Goal: Information Seeking & Learning: Learn about a topic

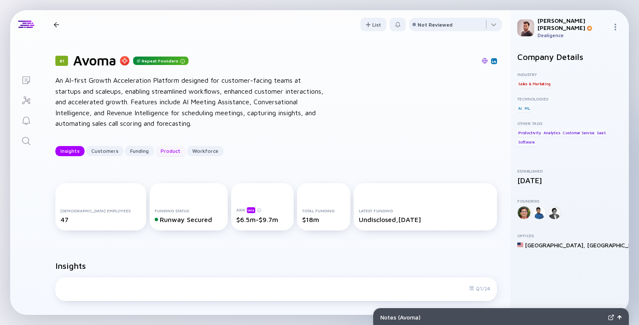
click at [166, 152] on div "Product" at bounding box center [170, 150] width 30 height 13
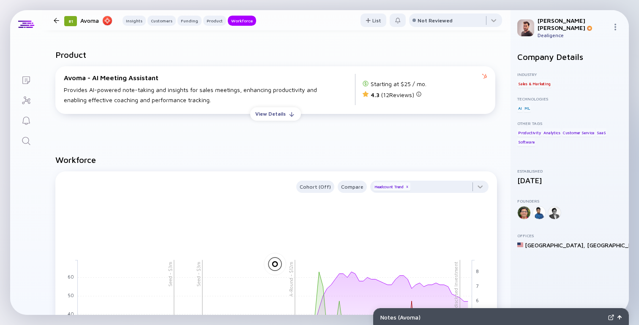
scroll to position [849, 0]
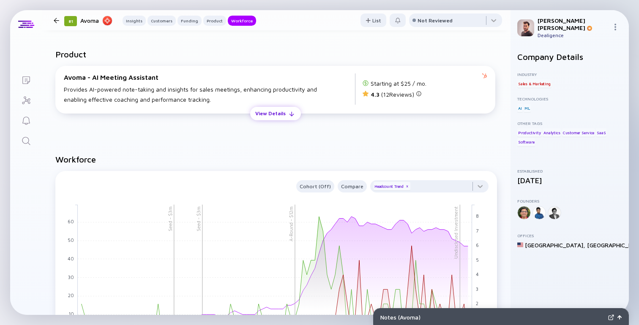
click at [255, 120] on div "View Details" at bounding box center [270, 113] width 41 height 13
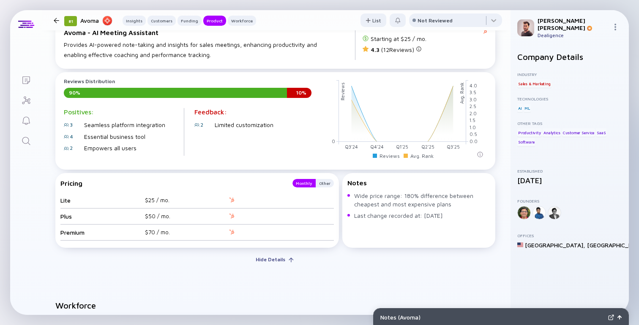
scroll to position [895, 0]
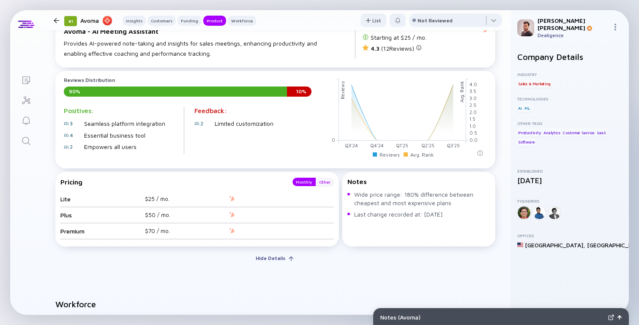
click at [323, 186] on div "Other" at bounding box center [324, 182] width 18 height 8
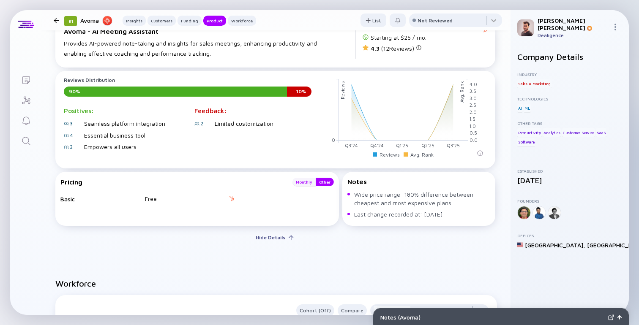
click at [303, 186] on div "Monthly" at bounding box center [303, 182] width 23 height 8
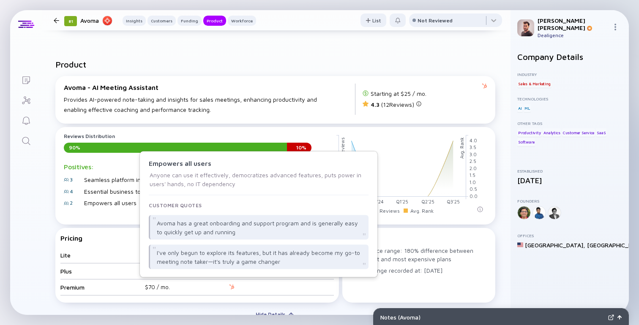
scroll to position [869, 0]
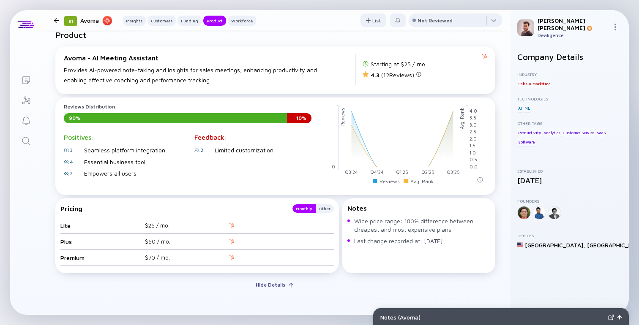
click at [277, 94] on div "Avoma - AI Meeting Assistant Provides AI-powered note-taking and insights for s…" at bounding box center [275, 70] width 440 height 48
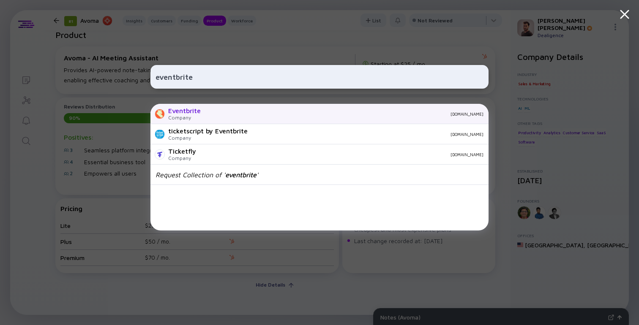
type input "eventbrite"
click at [258, 115] on div "eventbrite.com" at bounding box center [345, 113] width 276 height 5
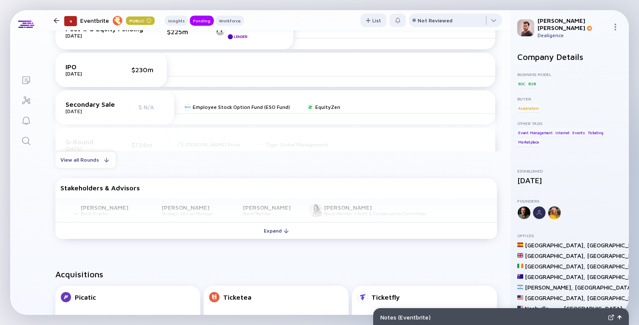
scroll to position [274, 0]
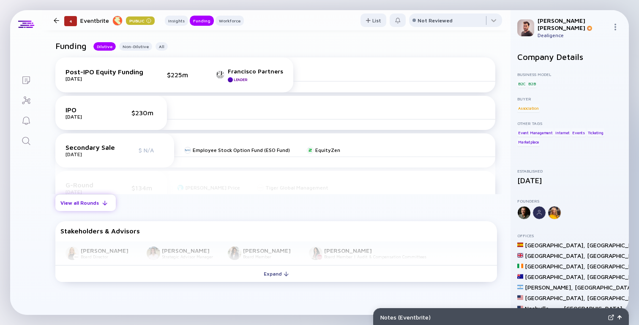
click at [102, 206] on div "View all Rounds" at bounding box center [85, 202] width 60 height 13
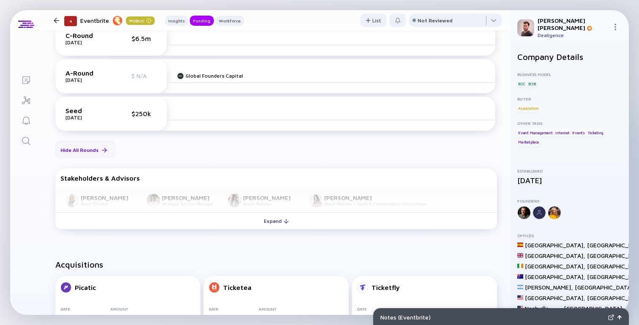
scroll to position [636, 0]
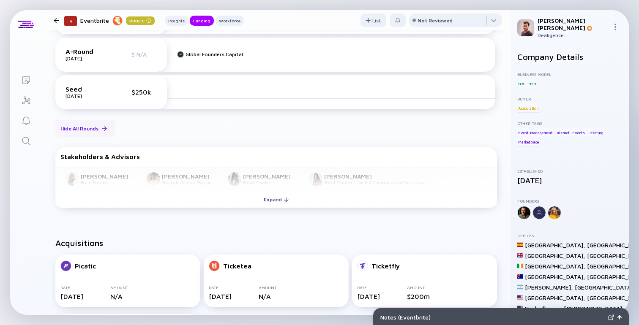
click at [95, 134] on div "Hide All Rounds" at bounding box center [85, 128] width 60 height 13
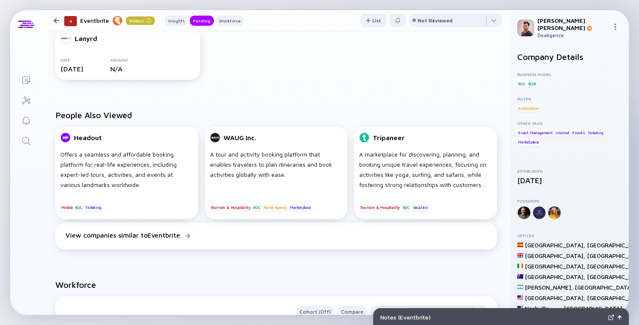
scroll to position [346, 0]
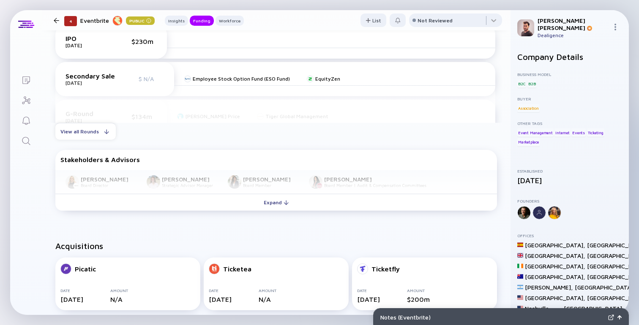
click at [228, 142] on div "Funding Dilutive Non-Dilutive All Post-IPO Equity Funding May 2020 $225m Franci…" at bounding box center [276, 92] width 468 height 272
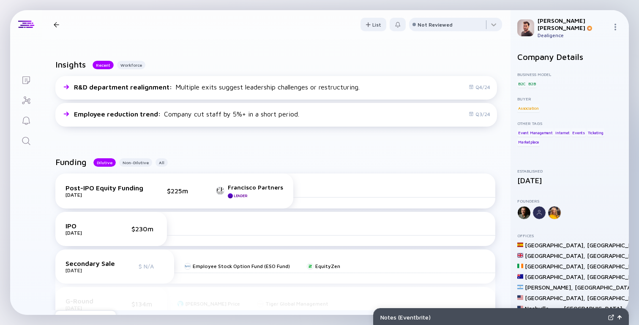
scroll to position [231, 0]
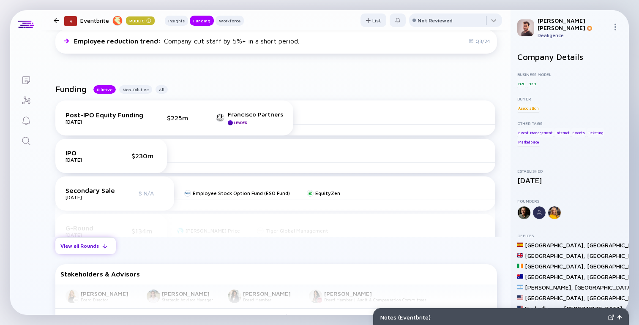
click at [92, 250] on div "View all Rounds" at bounding box center [85, 245] width 60 height 13
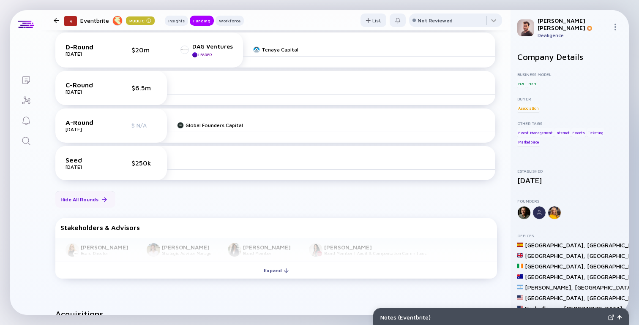
scroll to position [641, 0]
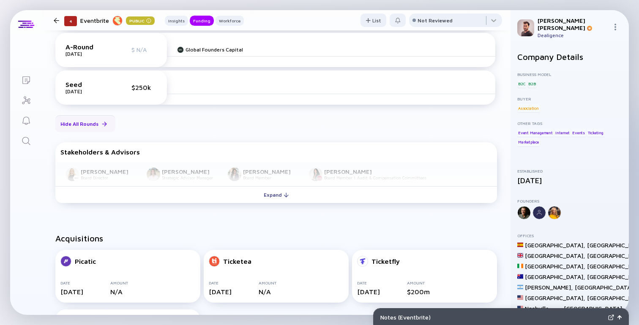
click at [83, 130] on div "Hide All Rounds" at bounding box center [85, 123] width 60 height 13
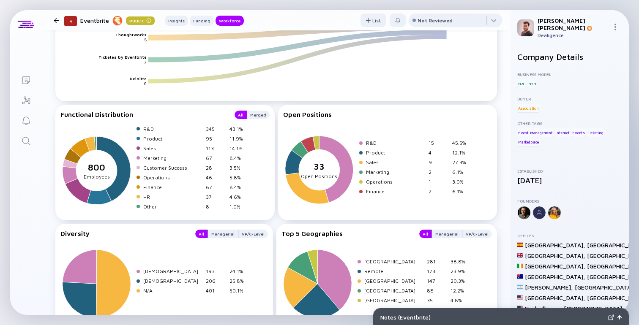
scroll to position [1272, 0]
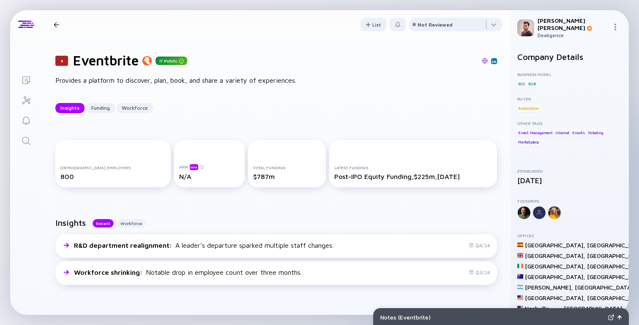
click at [278, 56] on div "4 Eventbrite Public" at bounding box center [275, 60] width 441 height 16
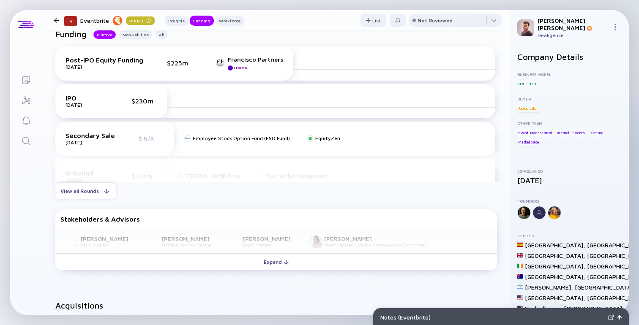
scroll to position [296, 0]
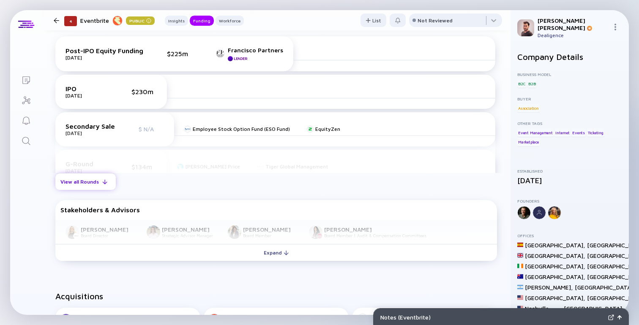
click at [78, 190] on button "View all Rounds" at bounding box center [85, 181] width 60 height 17
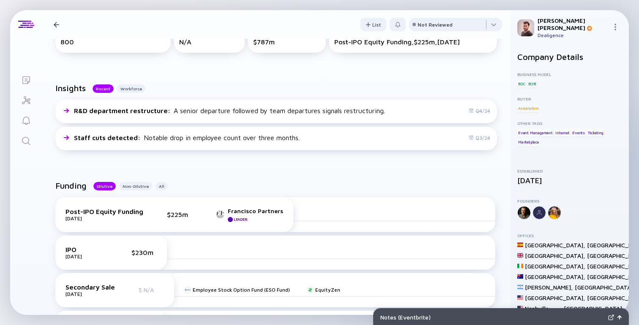
scroll to position [0, 0]
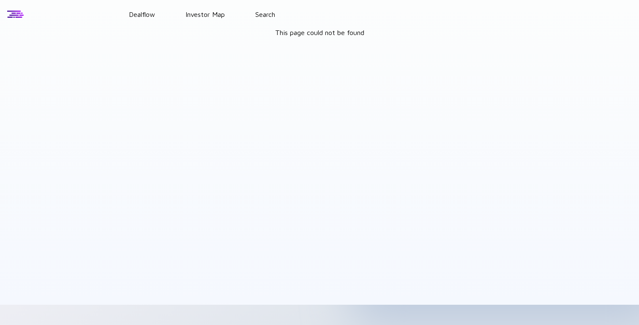
click at [235, 162] on main "This page could not be found" at bounding box center [319, 167] width 639 height 276
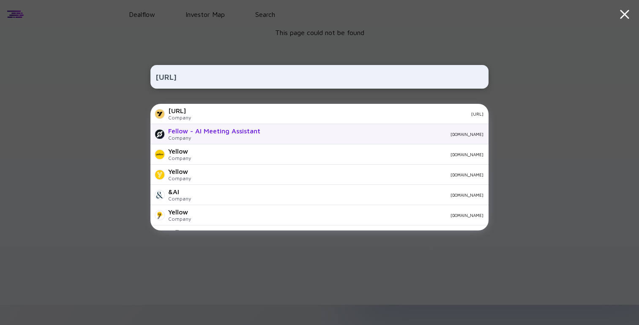
type input "[URL]"
click at [224, 125] on div "Fellow - AI Meeting Assistant Company [DOMAIN_NAME]" at bounding box center [319, 134] width 338 height 20
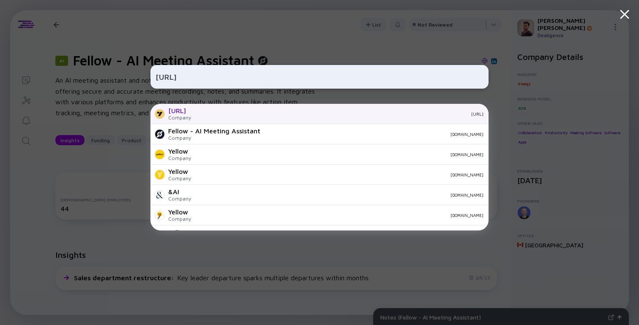
type input "[URL]"
click at [190, 113] on div "[URL]" at bounding box center [179, 111] width 23 height 8
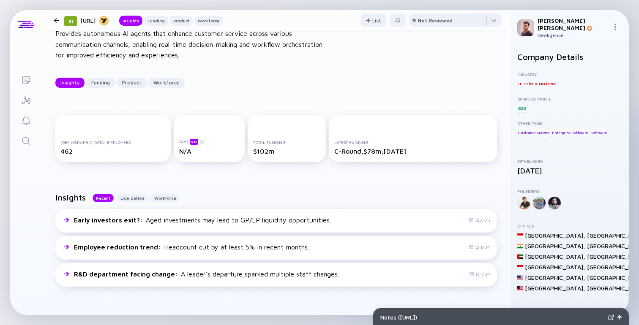
scroll to position [53, 0]
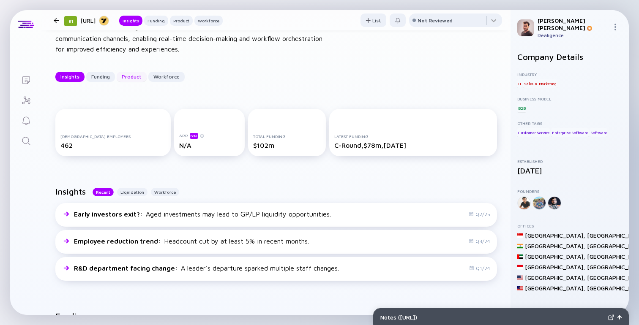
click at [127, 77] on div "Product" at bounding box center [132, 76] width 30 height 13
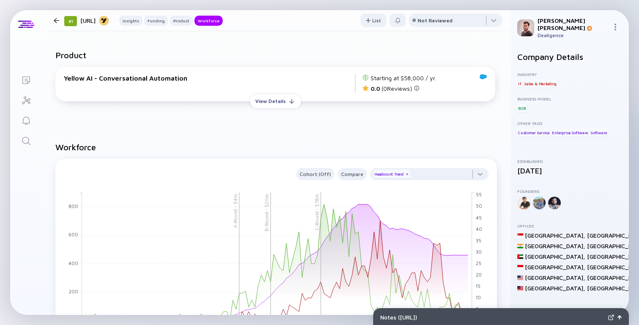
scroll to position [736, 0]
click at [265, 102] on div "View Details" at bounding box center [270, 100] width 41 height 13
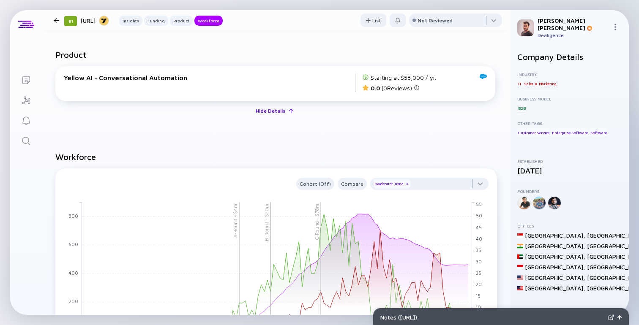
click at [265, 116] on div "Hide Details" at bounding box center [270, 110] width 40 height 13
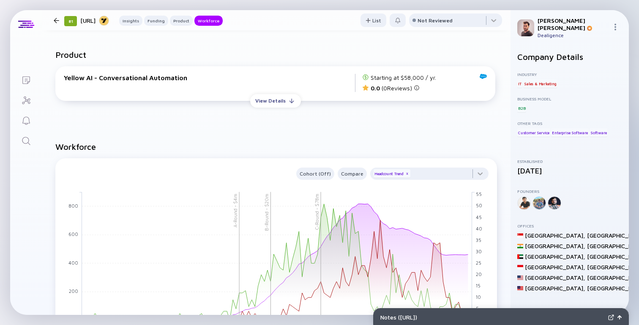
click at [271, 111] on div "Yellow AI - Conversational Automation Starting at $58,000 / yr. 0.0 ( 0 Reviews…" at bounding box center [275, 87] width 451 height 55
click at [271, 107] on div "View Details" at bounding box center [270, 100] width 41 height 13
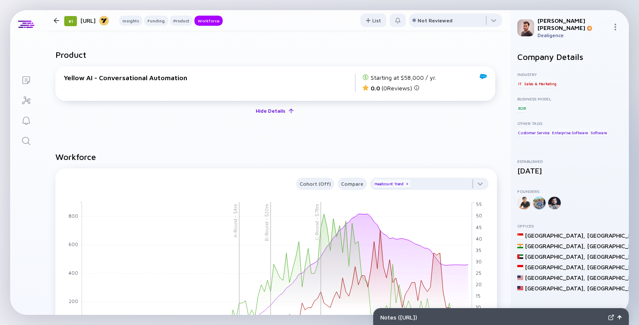
click at [263, 117] on div "Hide Details" at bounding box center [270, 110] width 40 height 13
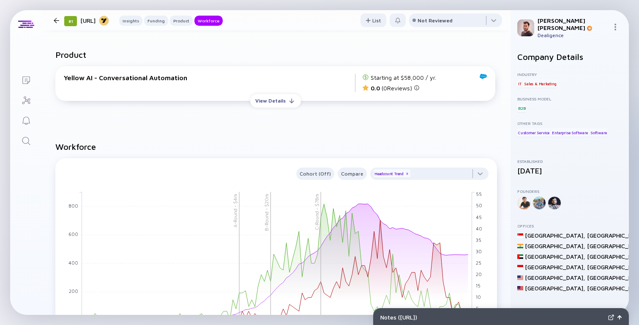
click at [189, 71] on div "Yellow AI - Conversational Automation Starting at $58,000 / yr. 0.0 ( 0 Reviews)" at bounding box center [275, 83] width 440 height 35
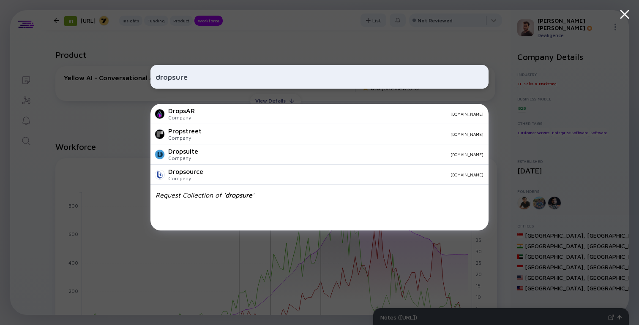
click at [222, 47] on div "dropsure DropsAR Company [DOMAIN_NAME] Propstreet Company [DOMAIN_NAME] Dropsui…" at bounding box center [319, 162] width 338 height 325
click at [248, 79] on input "dropsure" at bounding box center [319, 76] width 328 height 15
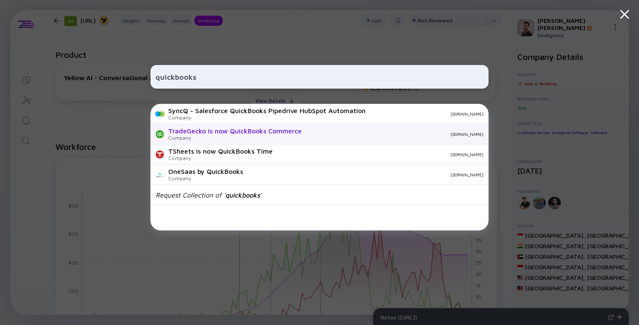
type input "quickbooks"
click at [217, 132] on div "TradeGecko is now QuickBooks Commerce" at bounding box center [234, 131] width 133 height 8
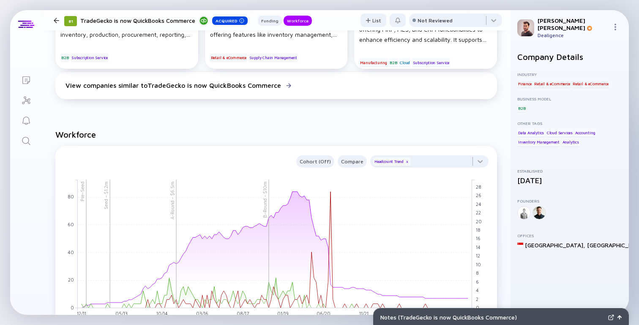
scroll to position [502, 0]
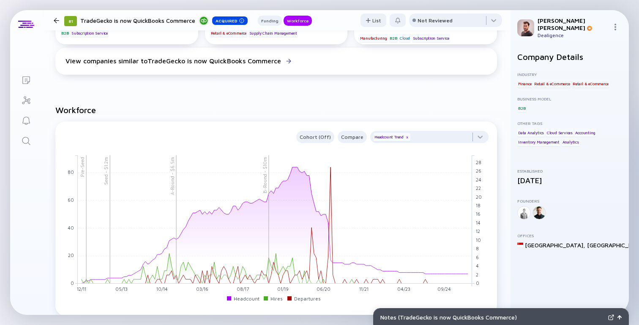
click at [243, 124] on div "Cohort (Off) Compare Headcount Trend x Seed - $1.2m Pre-Seed B-Round - $10m A-R…" at bounding box center [275, 219] width 441 height 194
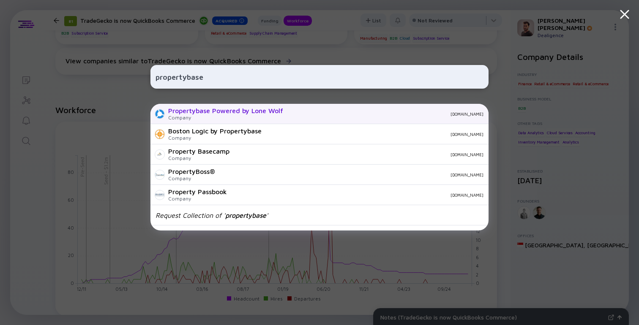
type input "propertybase"
click at [193, 114] on div "Propertybase Powered by Lone Wolf" at bounding box center [225, 111] width 115 height 8
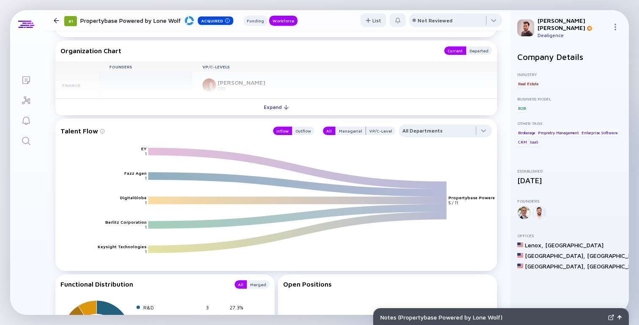
scroll to position [888, 0]
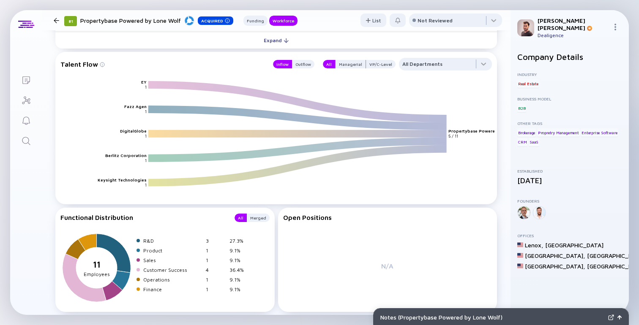
click at [231, 85] on icon "EY Fazz Agen DigitalGlobe Berlitz Corporation Keysight Technologies Propertybas…" at bounding box center [279, 143] width 431 height 124
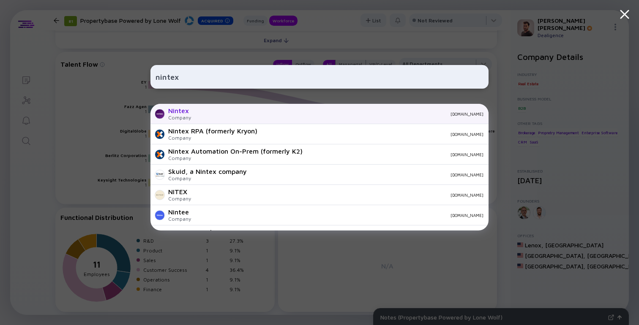
type input "nintex"
click at [190, 115] on div "Company" at bounding box center [179, 117] width 23 height 6
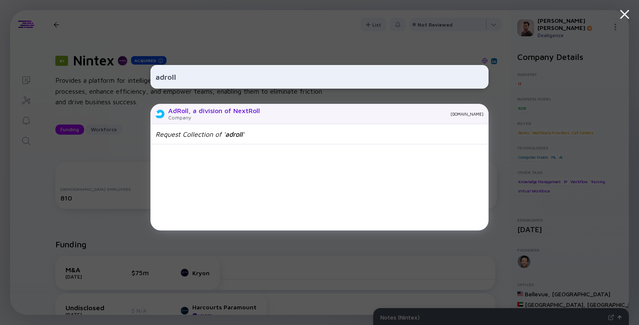
type input "adroll"
click at [295, 113] on div "[DOMAIN_NAME]" at bounding box center [374, 113] width 217 height 5
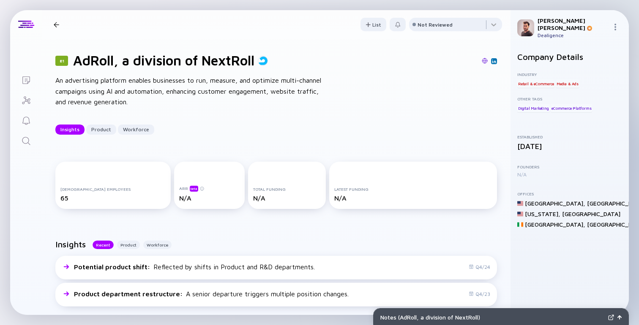
click at [279, 131] on div "Insights Product Workforce" at bounding box center [275, 130] width 441 height 10
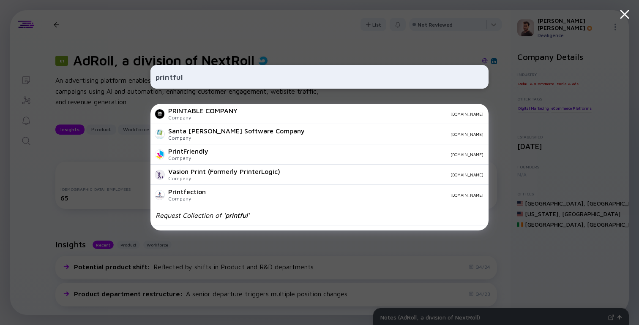
type input "printful"
